Goal: Task Accomplishment & Management: Complete application form

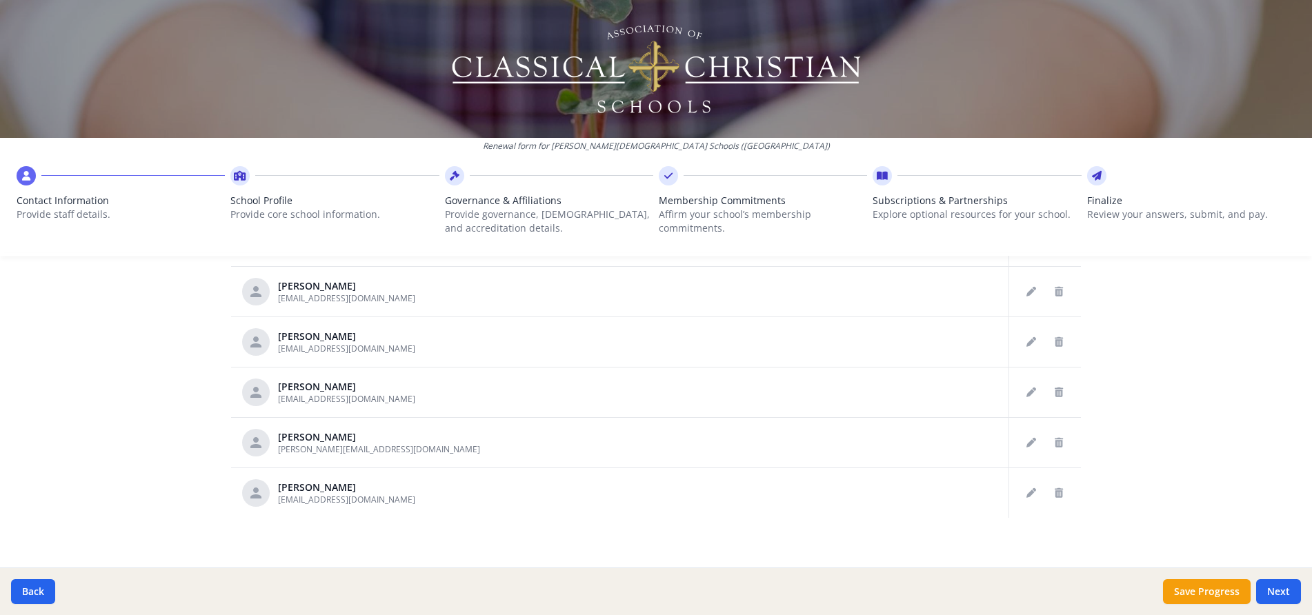
scroll to position [733, 0]
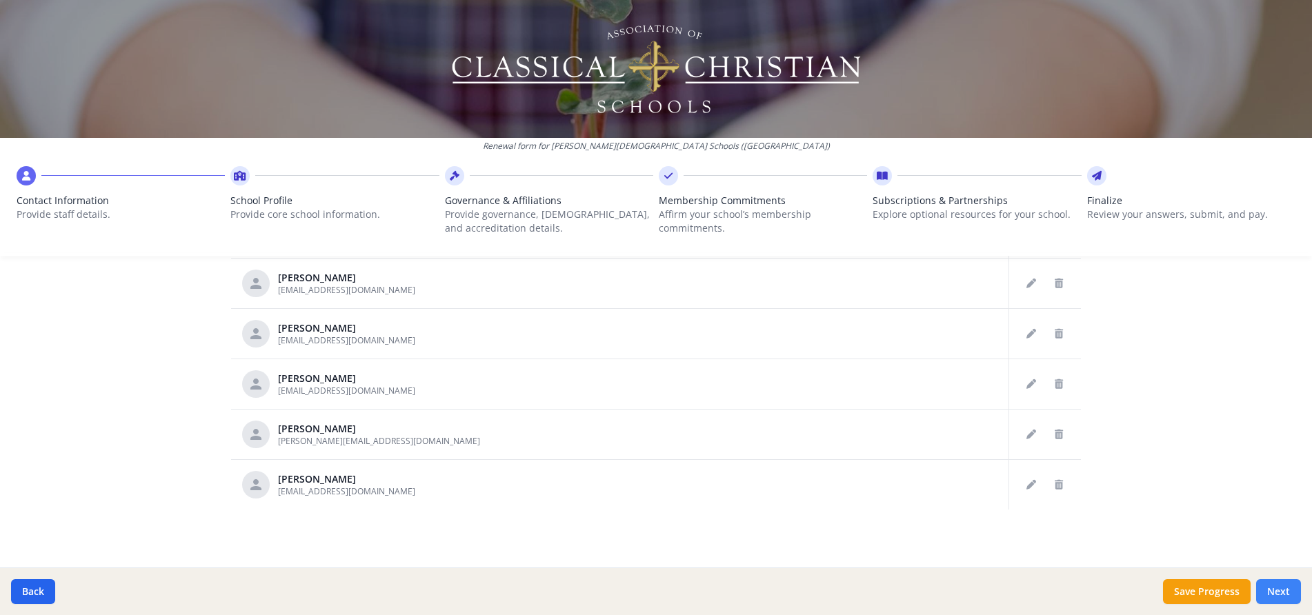
click at [1284, 590] on button "Next" at bounding box center [1278, 591] width 45 height 25
type input "[PHONE_NUMBER]"
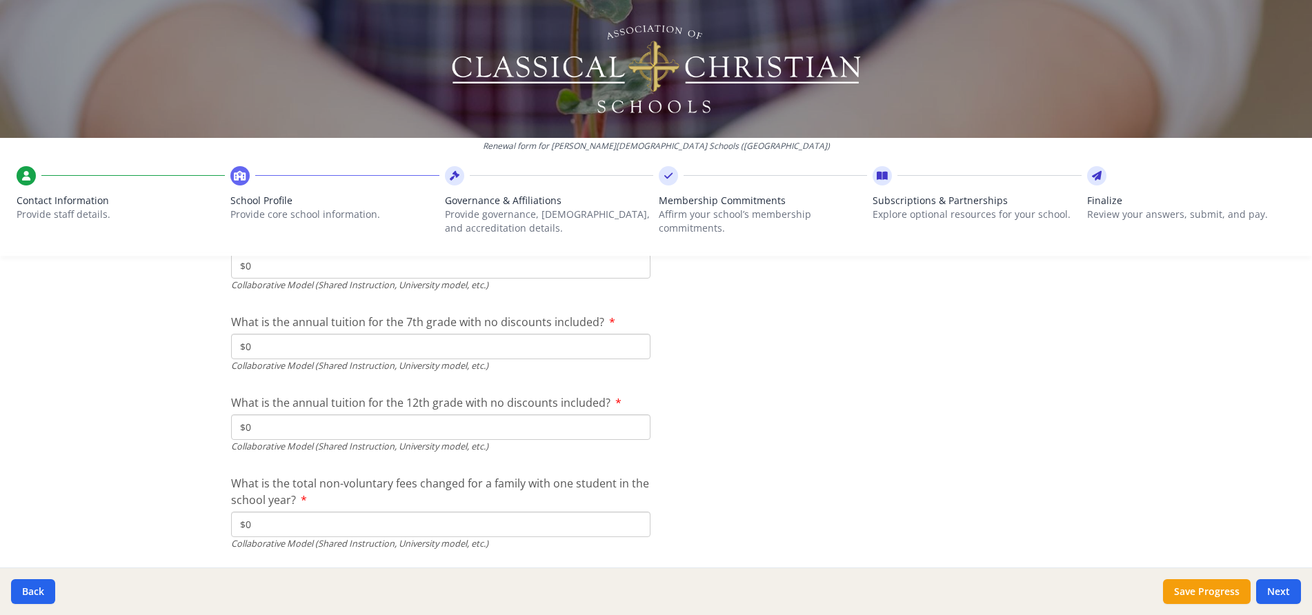
scroll to position [4672, 0]
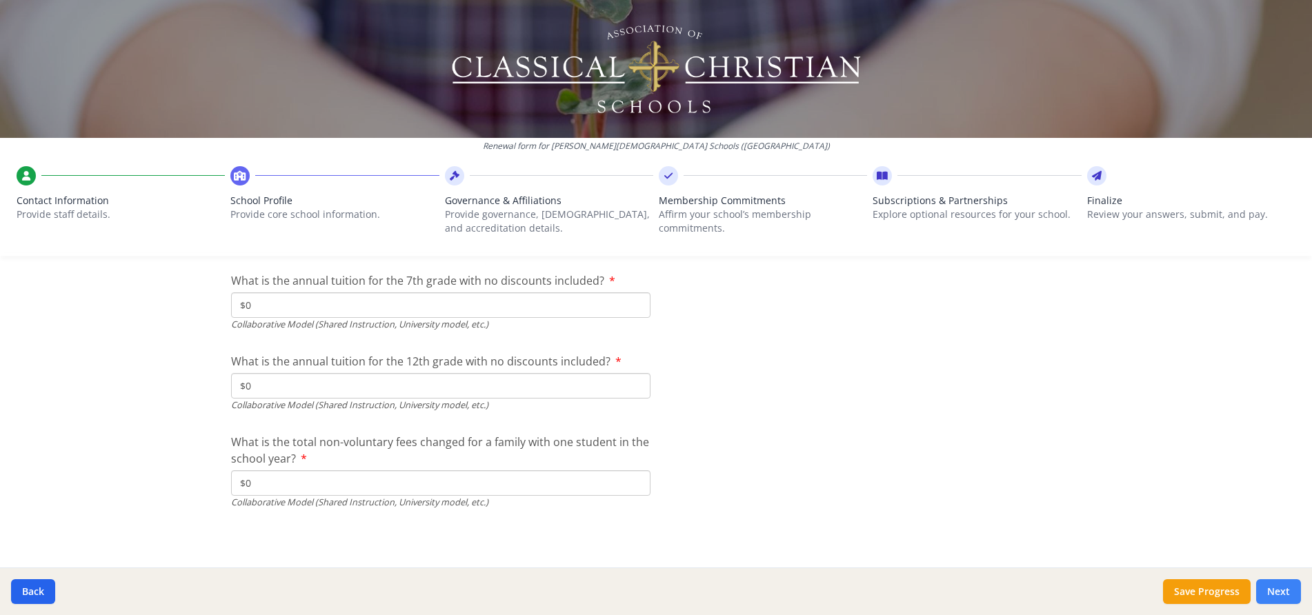
click at [1283, 587] on button "Next" at bounding box center [1278, 591] width 45 height 25
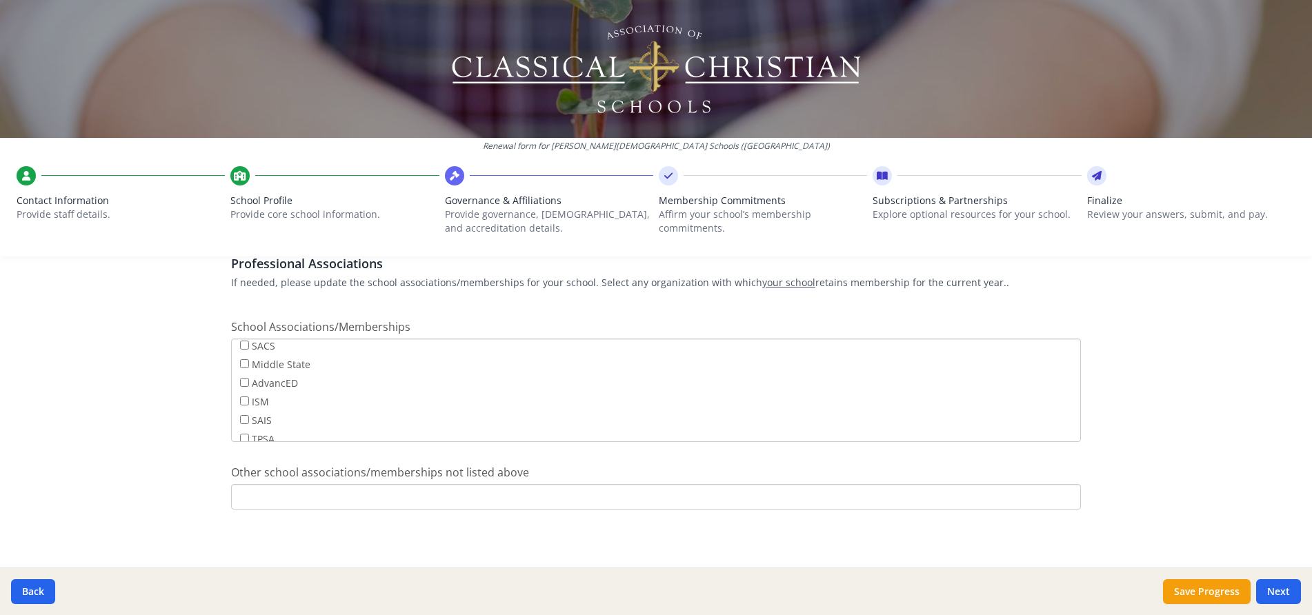
scroll to position [111, 0]
click at [1273, 590] on button "Next" at bounding box center [1278, 591] width 45 height 25
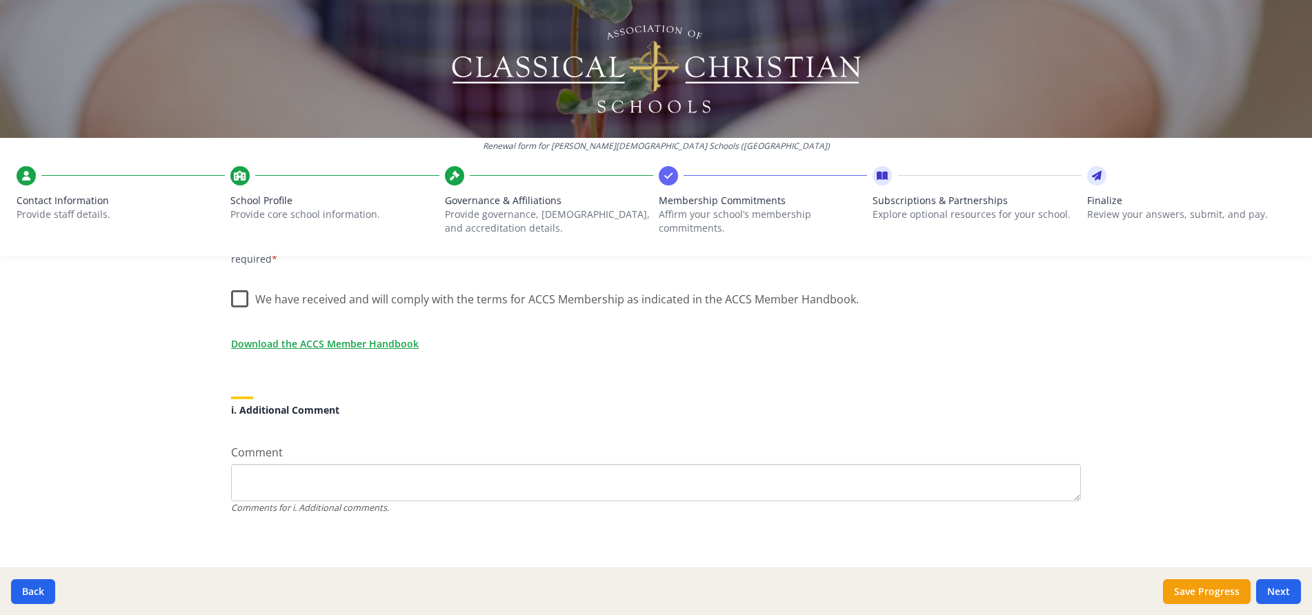
scroll to position [1213, 0]
